Goal: Transaction & Acquisition: Book appointment/travel/reservation

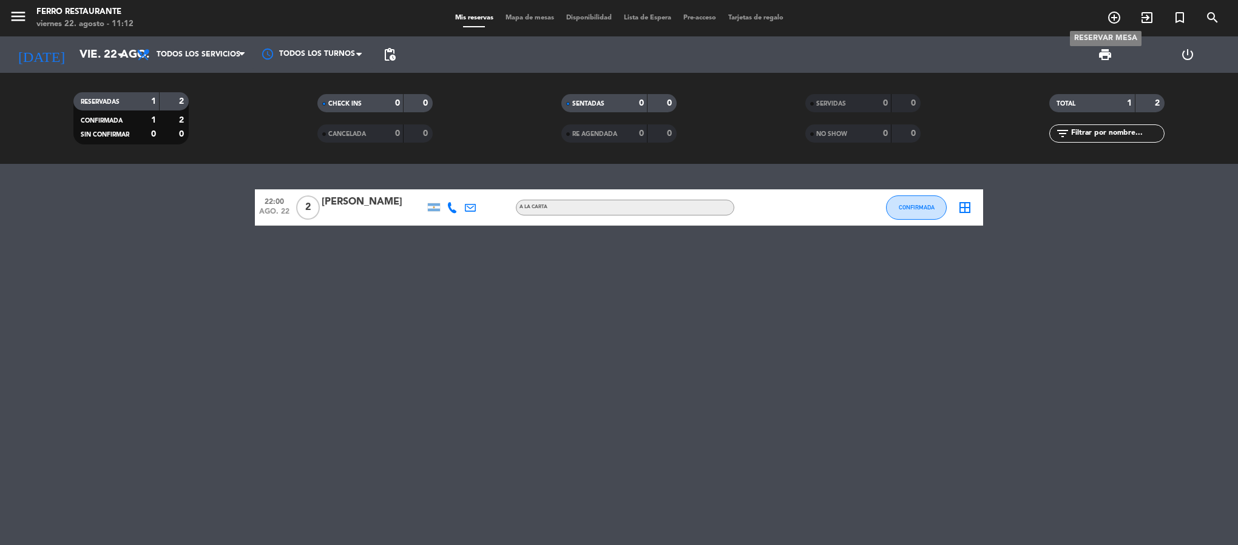
click at [1117, 15] on icon "add_circle_outline" at bounding box center [1114, 17] width 15 height 15
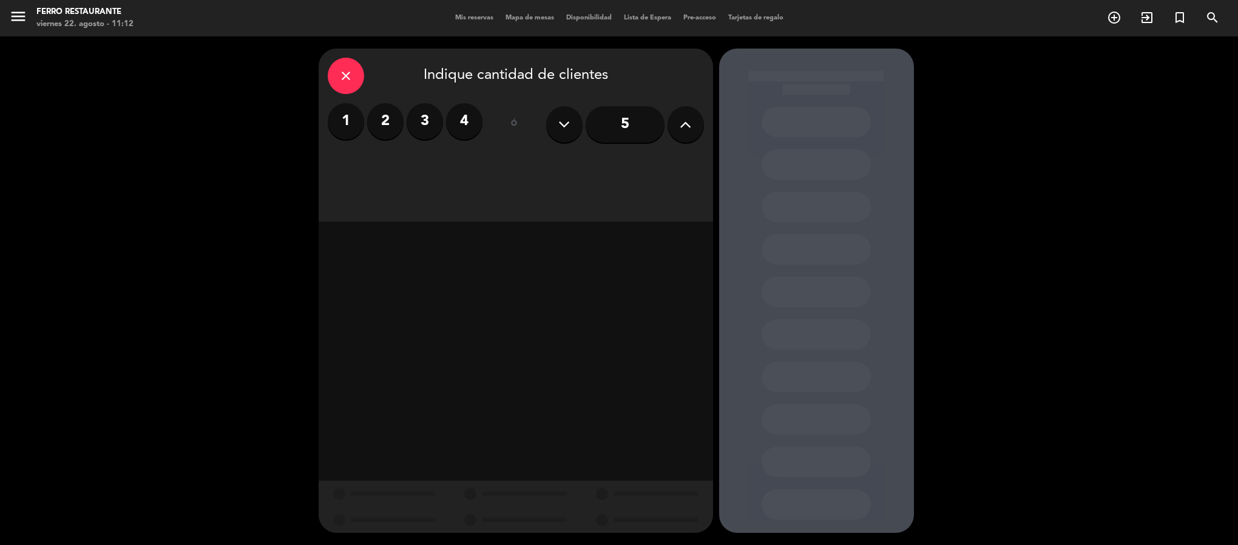
click at [421, 117] on label "3" at bounding box center [425, 121] width 36 height 36
click at [663, 171] on div "Cena" at bounding box center [658, 166] width 92 height 24
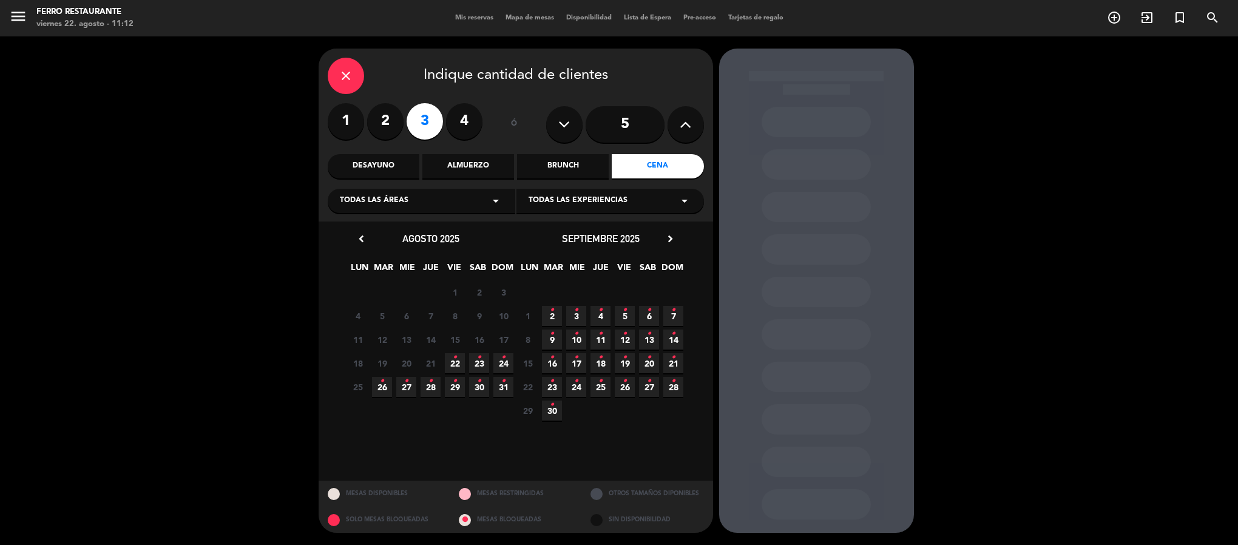
click at [450, 365] on span "22 •" at bounding box center [455, 363] width 20 height 20
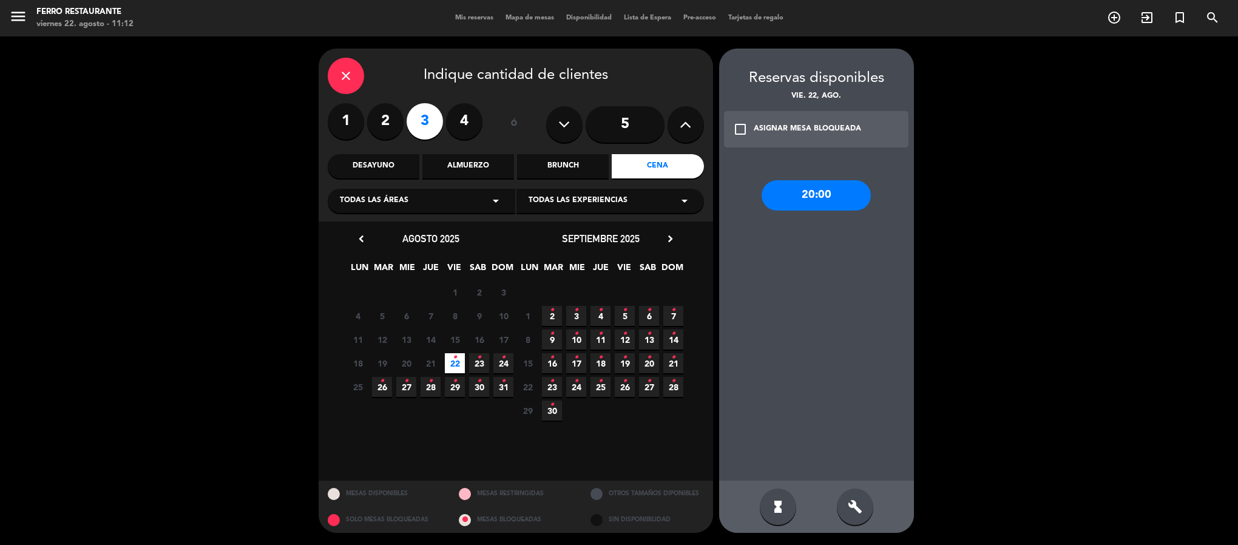
click at [767, 137] on div "check_box_outline_blank ASIGNAR MESA BLOQUEADA" at bounding box center [816, 129] width 185 height 36
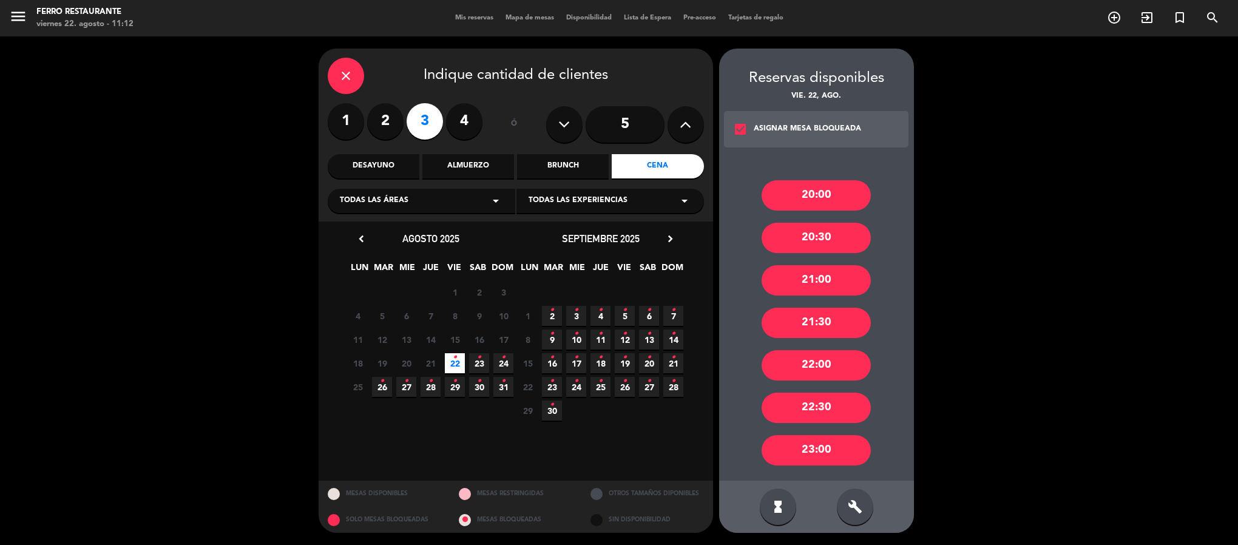
click at [834, 319] on div "21:30" at bounding box center [816, 323] width 109 height 30
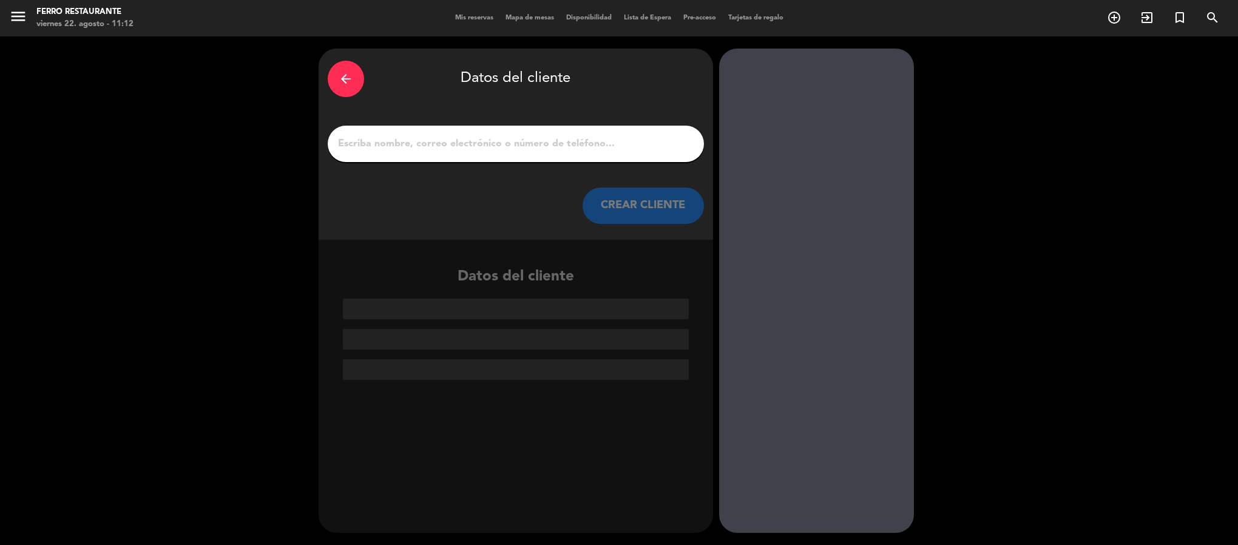
click at [554, 152] on input "1" at bounding box center [516, 143] width 358 height 17
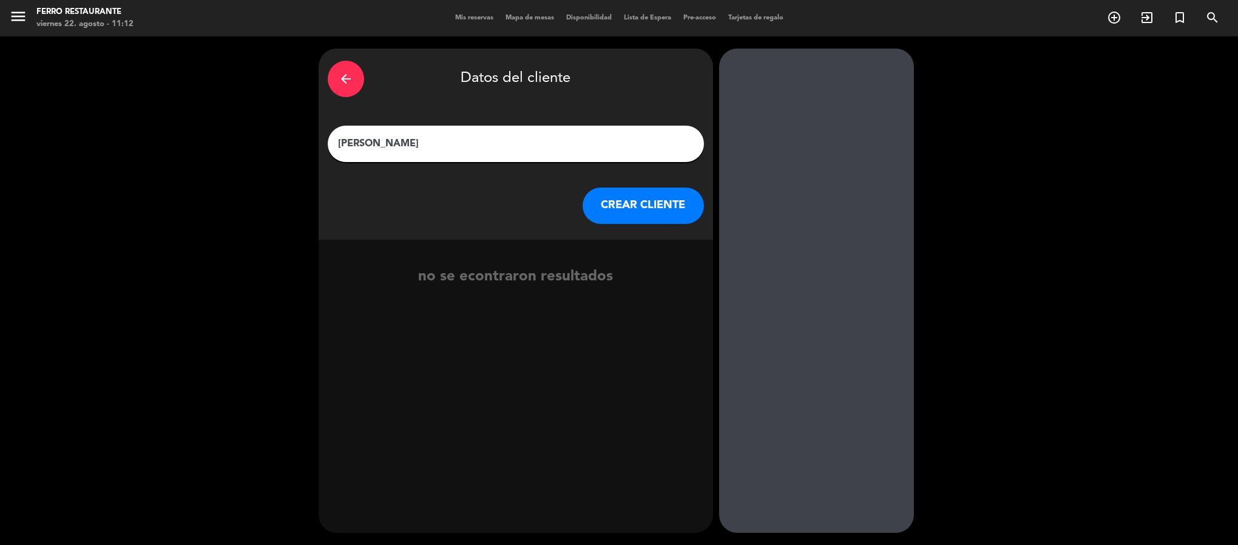
type input "[PERSON_NAME]"
click at [621, 206] on button "CREAR CLIENTE" at bounding box center [643, 206] width 121 height 36
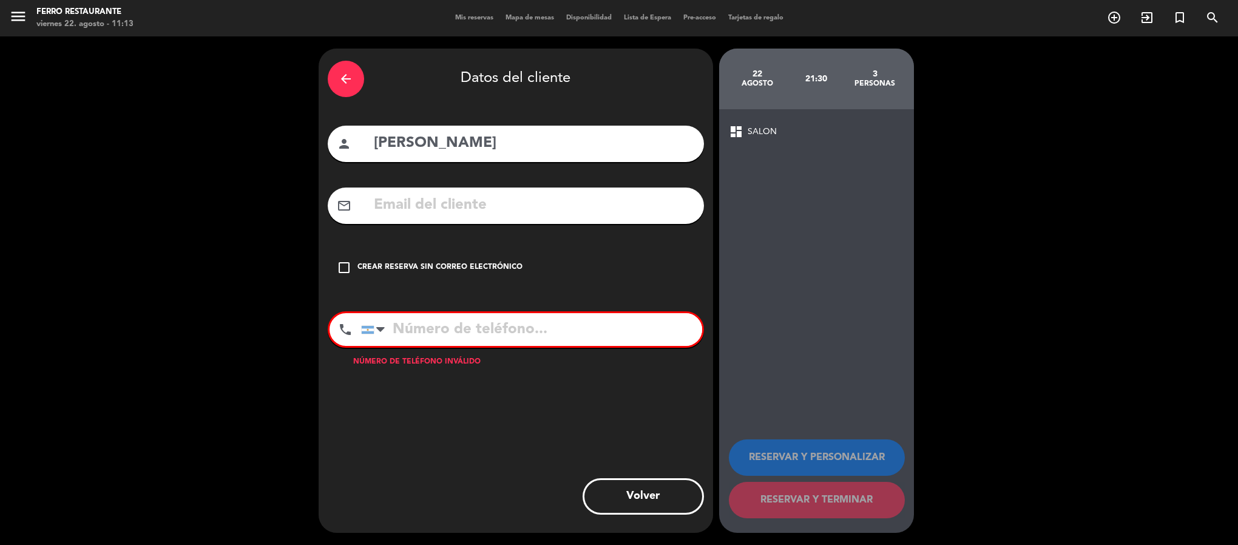
click at [443, 218] on input "text" at bounding box center [534, 205] width 322 height 25
paste input "[EMAIL_ADDRESS][DOMAIN_NAME]"
paste input "[PHONE_NUMBER]"
type input "[EMAIL_ADDRESS][DOMAIN_NAME]"
click at [463, 346] on input "tel" at bounding box center [531, 329] width 341 height 33
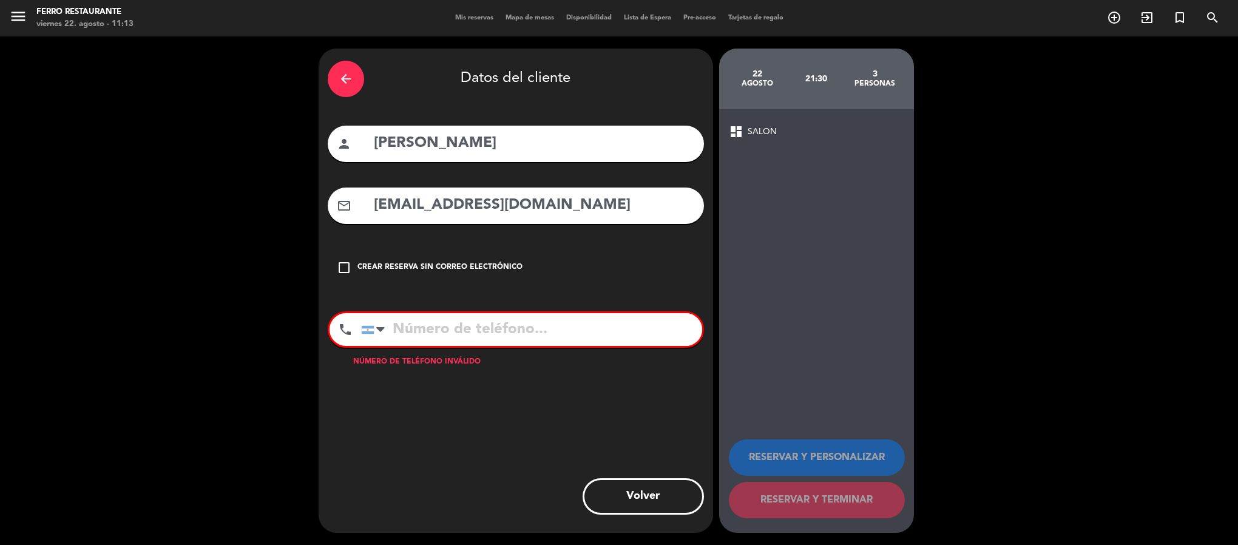
paste input "[PHONE_NUMBER]"
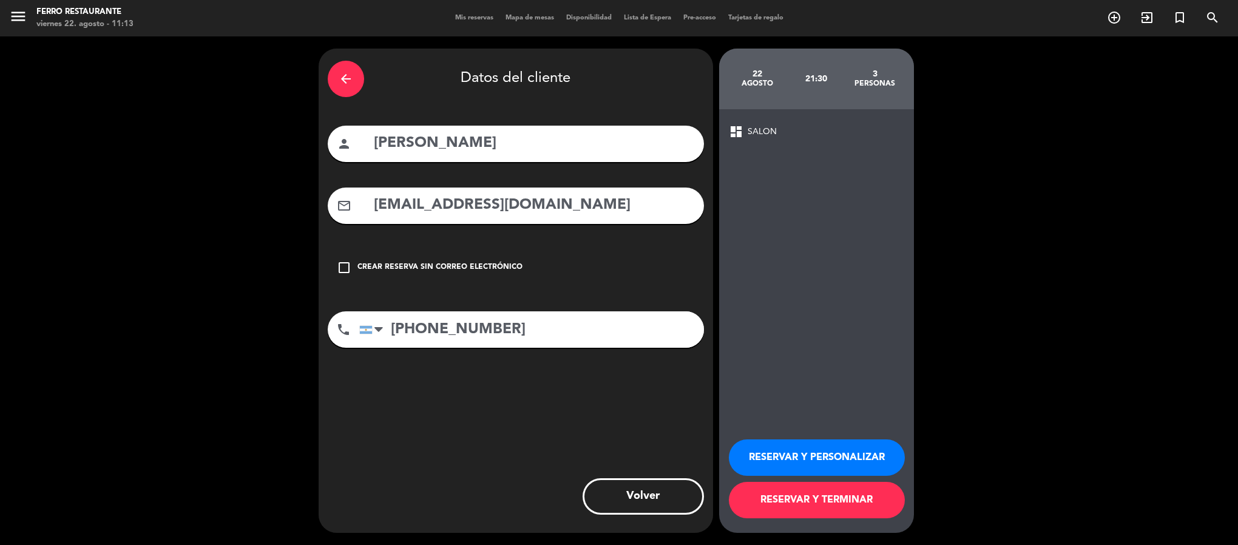
click at [399, 348] on input "[PHONE_NUMBER]" at bounding box center [531, 329] width 345 height 36
type input "[PHONE_NUMBER]"
click at [796, 500] on button "RESERVAR Y TERMINAR" at bounding box center [817, 500] width 176 height 36
